Goal: Information Seeking & Learning: Learn about a topic

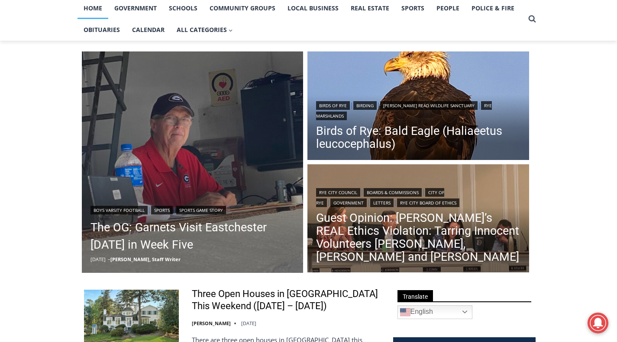
scroll to position [87, 0]
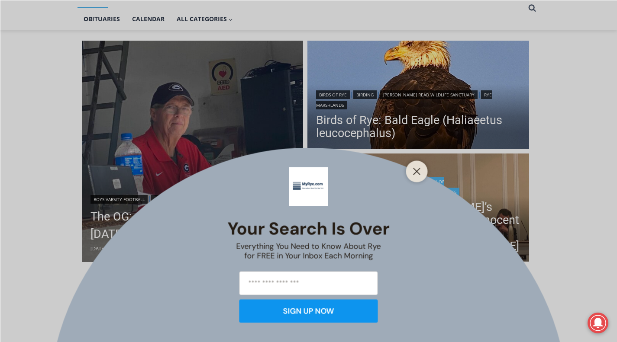
click at [417, 174] on icon "Close" at bounding box center [417, 171] width 8 height 8
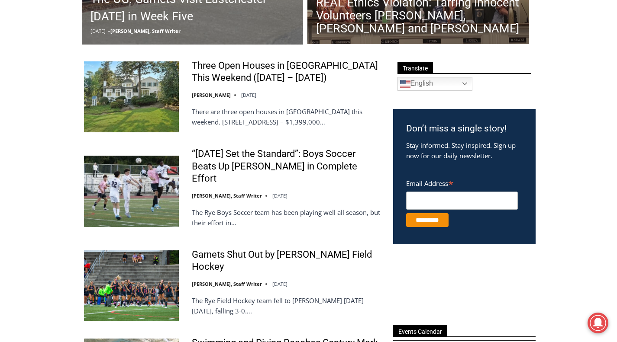
scroll to position [216, 0]
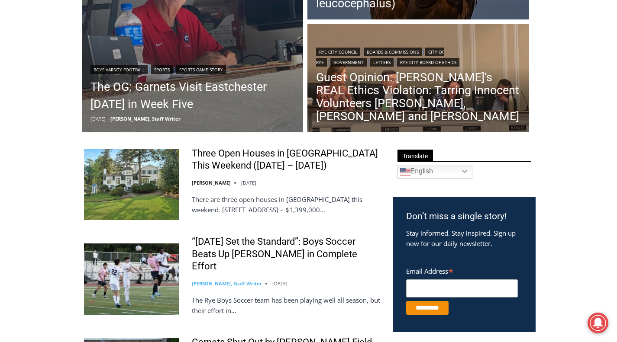
click at [214, 280] on link "[PERSON_NAME], Staff Writer" at bounding box center [227, 283] width 70 height 6
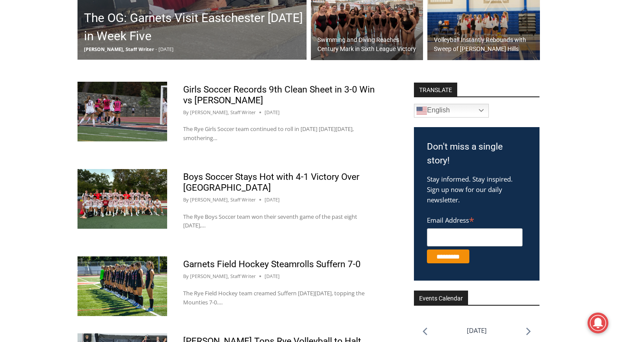
scroll to position [303, 0]
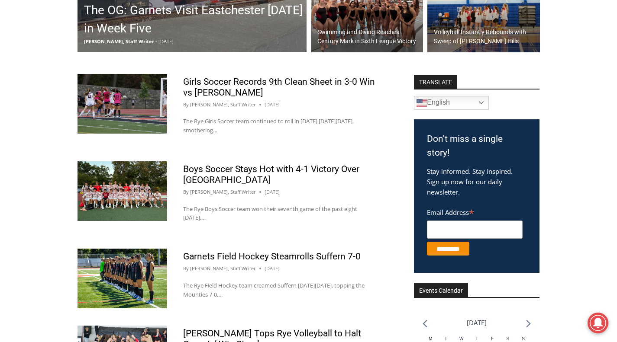
drag, startPoint x: 46, startPoint y: 157, endPoint x: 328, endPoint y: 191, distance: 283.3
click at [376, 208] on div "Boys Soccer Stays Hot with 4-1 Victory Over Eastchester By Charlie Morris, Staf…" at bounding box center [279, 196] width 224 height 70
drag, startPoint x: 215, startPoint y: 218, endPoint x: 78, endPoint y: 177, distance: 142.5
click at [80, 177] on article "Boys Soccer Stays Hot with 4-1 Victory Over Eastchester By Charlie Morris, Staf…" at bounding box center [234, 196] width 314 height 70
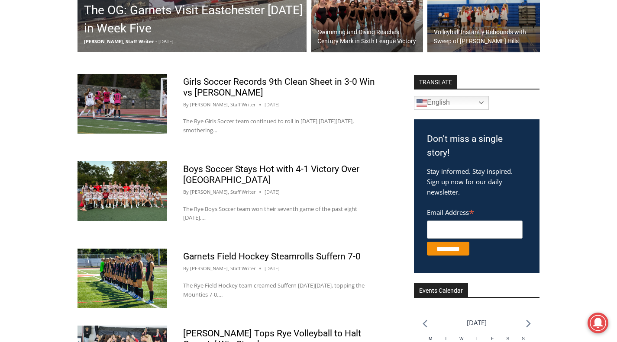
drag, startPoint x: 52, startPoint y: 177, endPoint x: 275, endPoint y: 222, distance: 227.4
click at [225, 222] on p "The Rye Boys Soccer team won their seventh game of the past eight on Monday,…" at bounding box center [279, 214] width 192 height 18
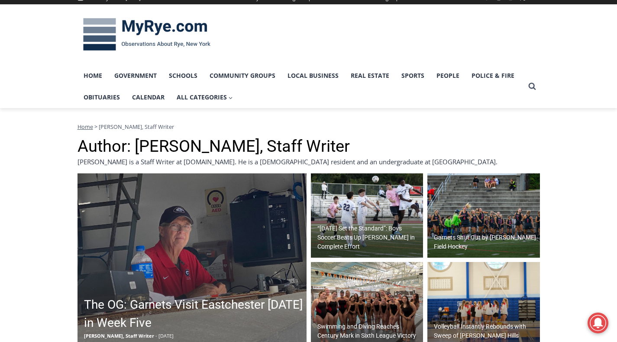
scroll to position [0, 0]
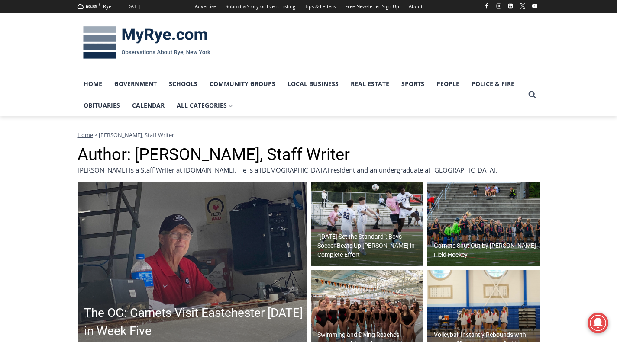
click at [170, 36] on img at bounding box center [146, 42] width 138 height 45
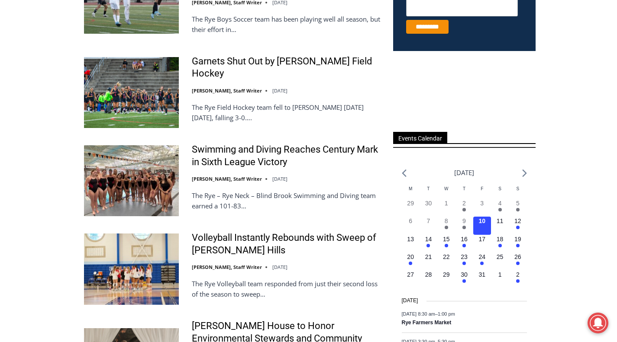
scroll to position [519, 0]
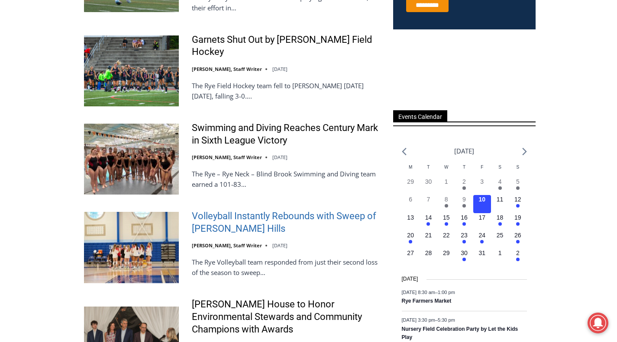
click at [229, 210] on link "Volleyball Instantly Rebounds with Sweep of [PERSON_NAME] Hills" at bounding box center [287, 222] width 190 height 25
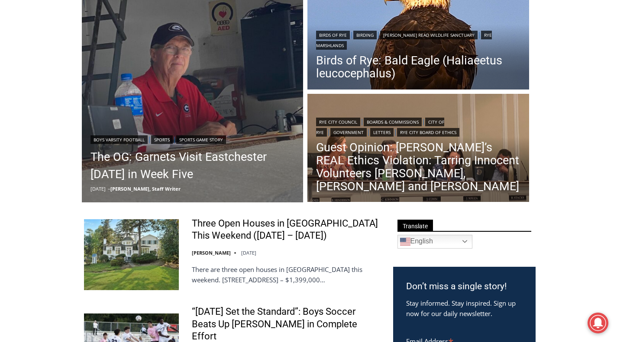
scroll to position [87, 0]
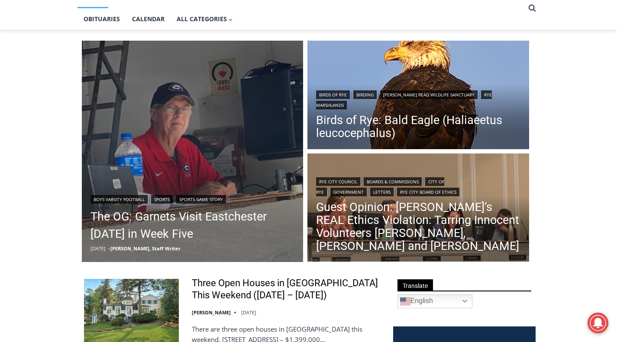
drag, startPoint x: 44, startPoint y: 63, endPoint x: 55, endPoint y: 53, distance: 15.3
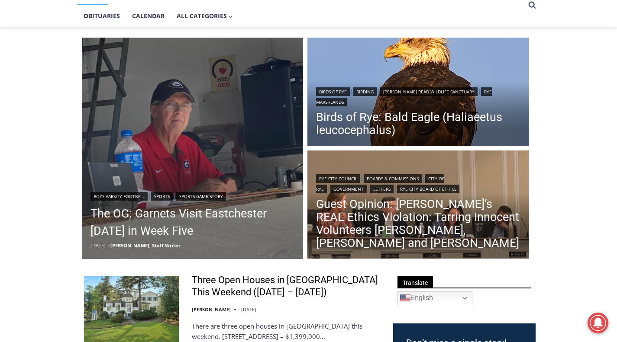
scroll to position [0, 0]
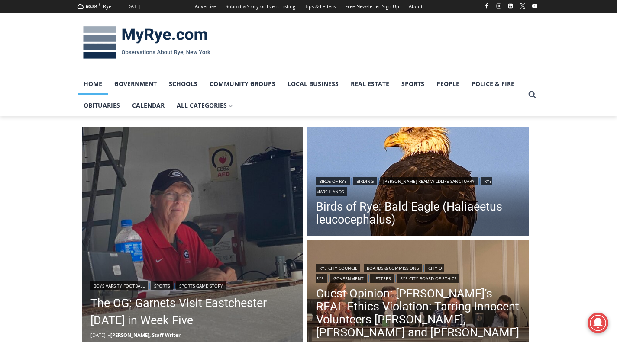
click at [139, 31] on img at bounding box center [146, 42] width 138 height 45
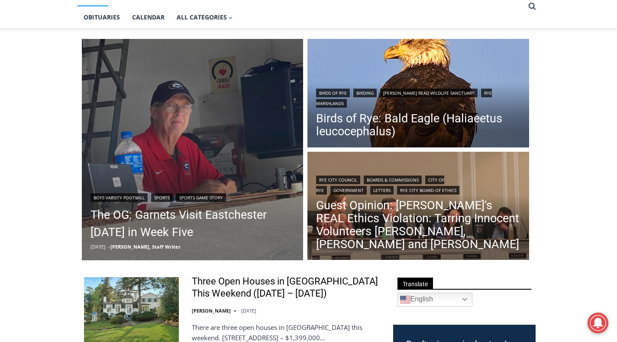
scroll to position [87, 0]
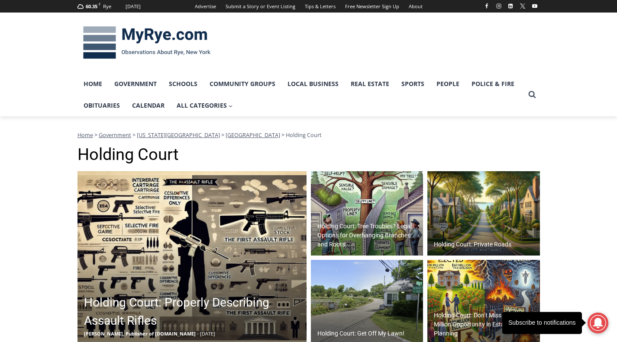
click at [491, 216] on img at bounding box center [483, 213] width 112 height 85
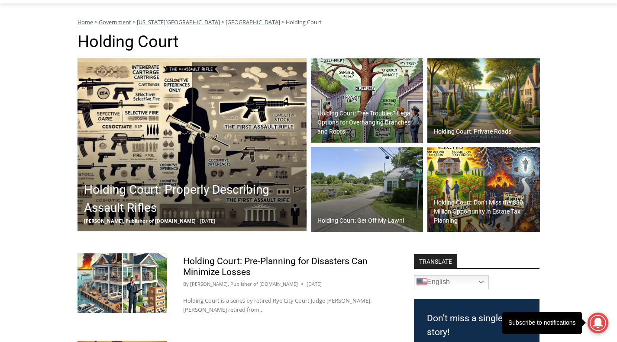
scroll to position [130, 0]
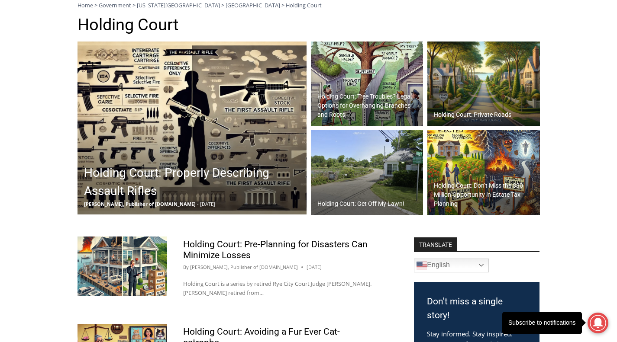
click at [382, 103] on h2 "Holding Court: Tree Troubles? Legal Options for Overhanging Branches and Roots" at bounding box center [369, 105] width 104 height 27
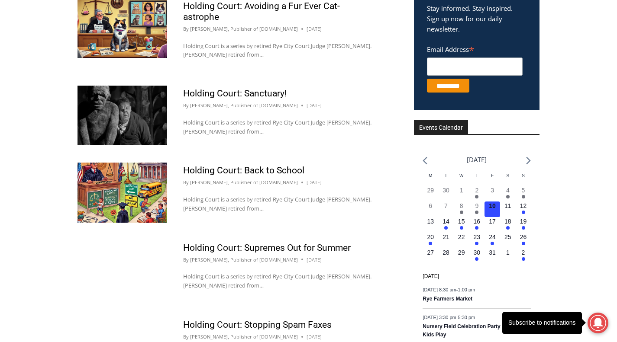
scroll to position [476, 0]
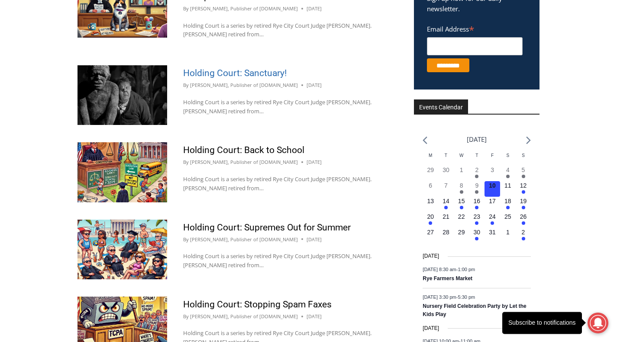
click at [242, 68] on link "Holding Court: Sanctuary!" at bounding box center [234, 73] width 103 height 10
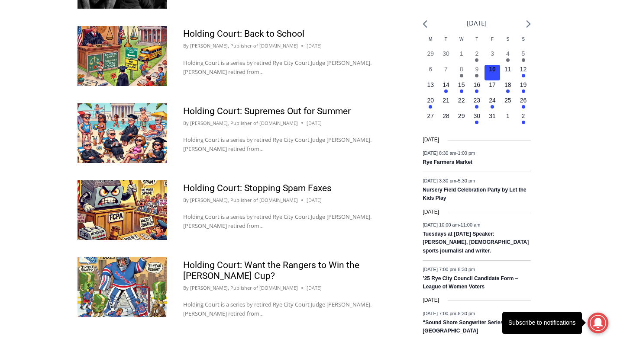
scroll to position [606, 0]
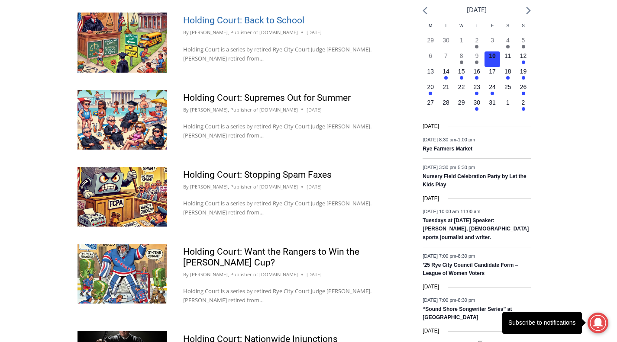
click at [251, 15] on link "Holding Court: Back to School" at bounding box center [243, 20] width 121 height 10
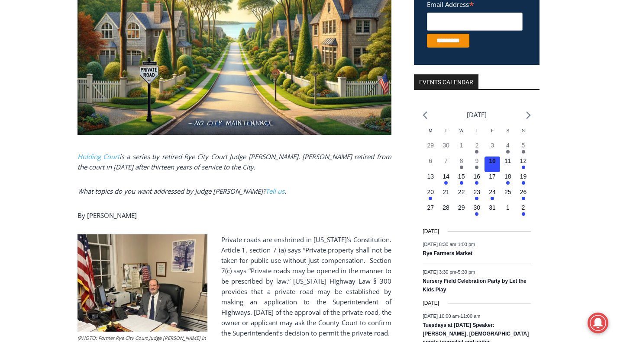
scroll to position [346, 0]
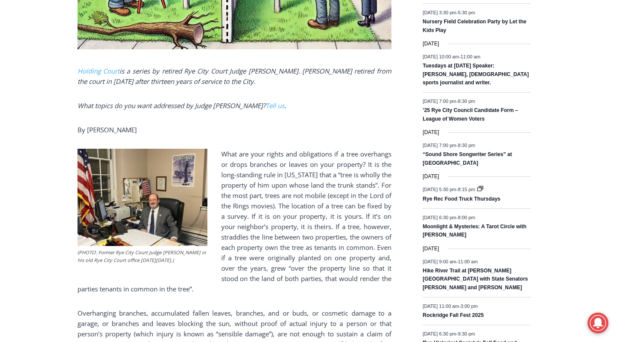
scroll to position [389, 0]
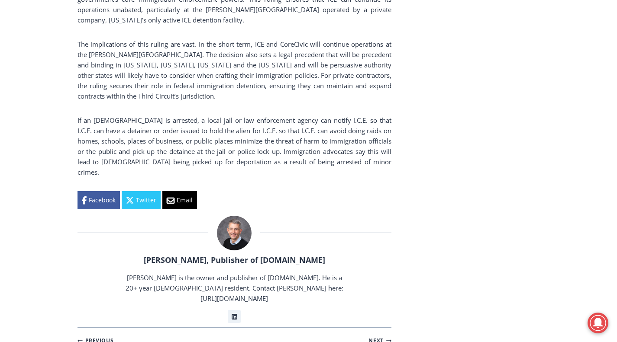
scroll to position [1601, 0]
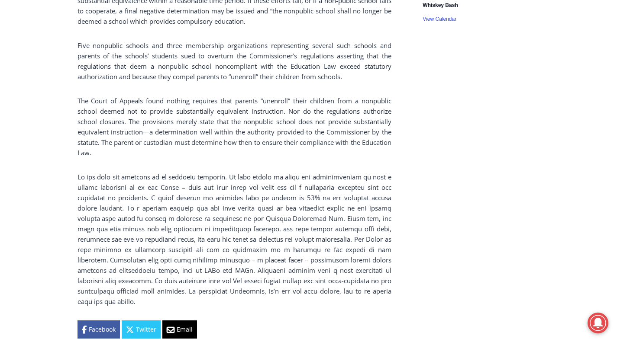
scroll to position [1168, 0]
